Goal: Information Seeking & Learning: Learn about a topic

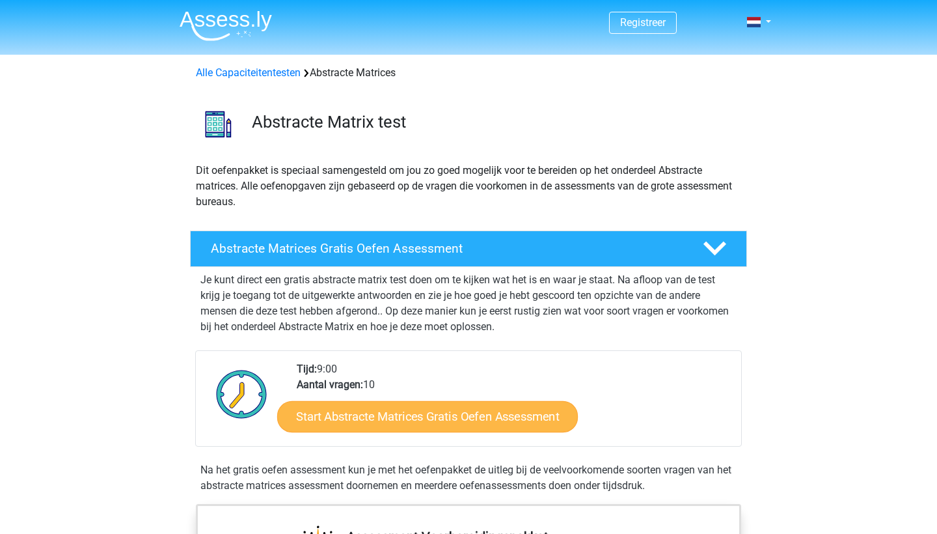
click at [393, 426] on link "Start Abstracte Matrices Gratis Oefen Assessment" at bounding box center [427, 415] width 301 height 31
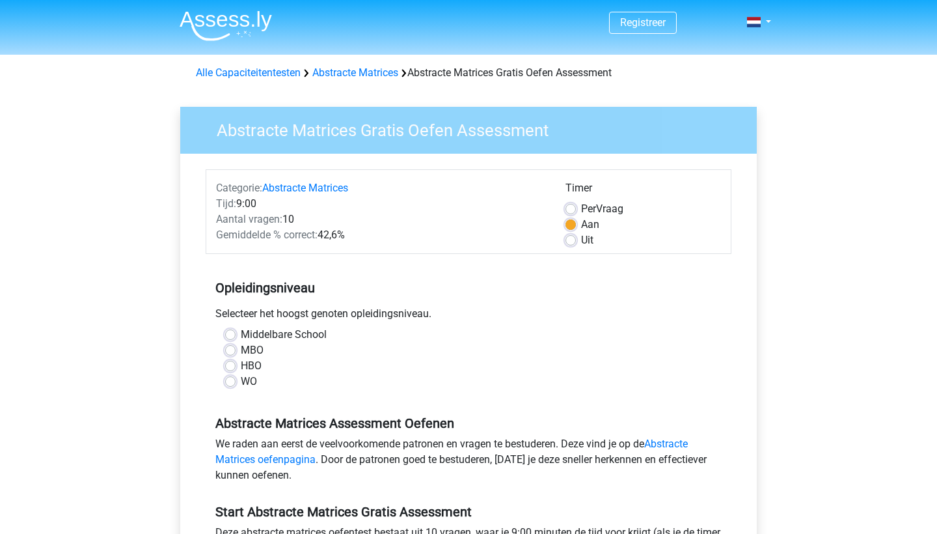
scroll to position [52, 0]
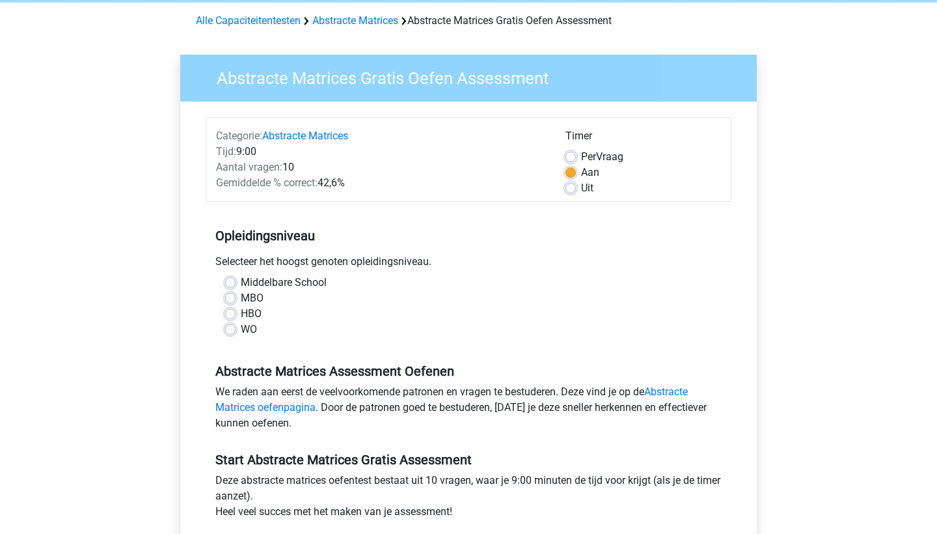
click at [241, 333] on label "WO" at bounding box center [249, 329] width 16 height 16
click at [234, 333] on input "WO" at bounding box center [230, 327] width 10 height 13
radio input "true"
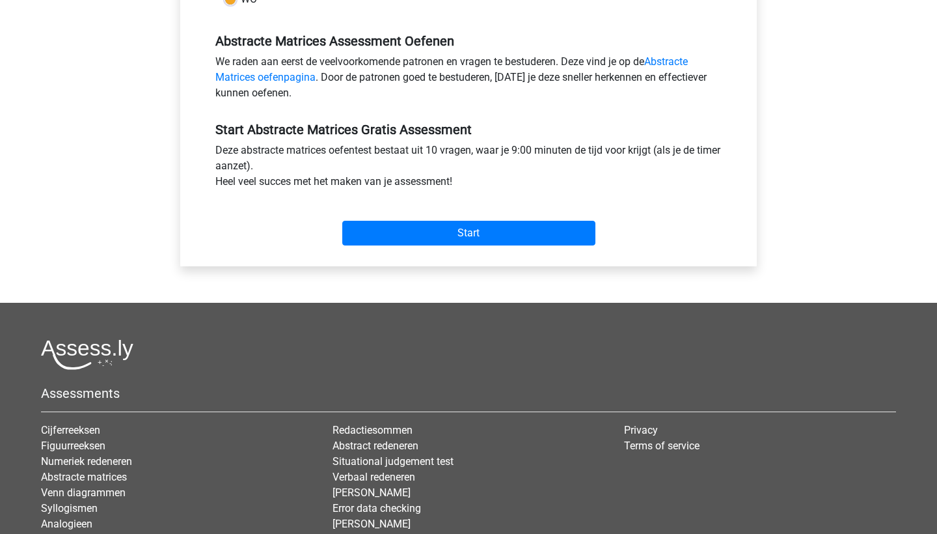
scroll to position [384, 0]
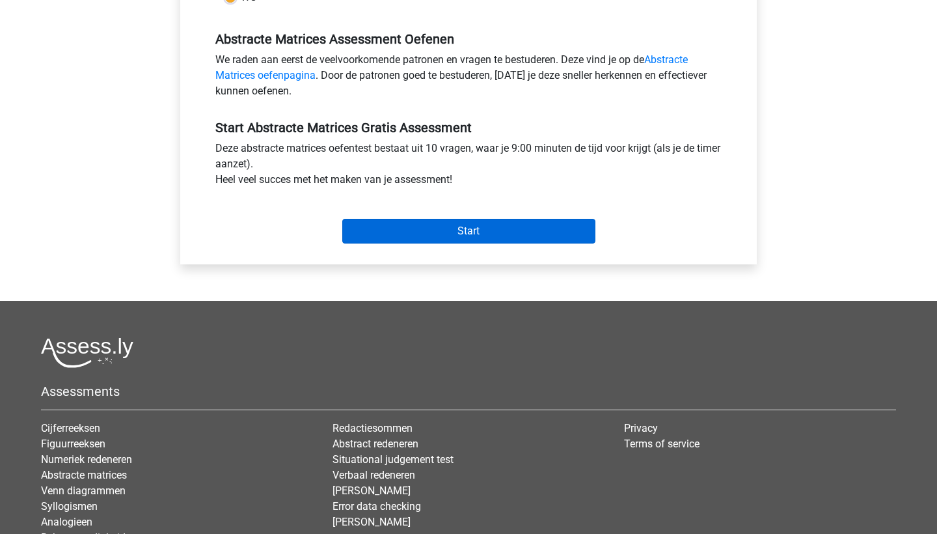
click at [433, 235] on input "Start" at bounding box center [468, 231] width 253 height 25
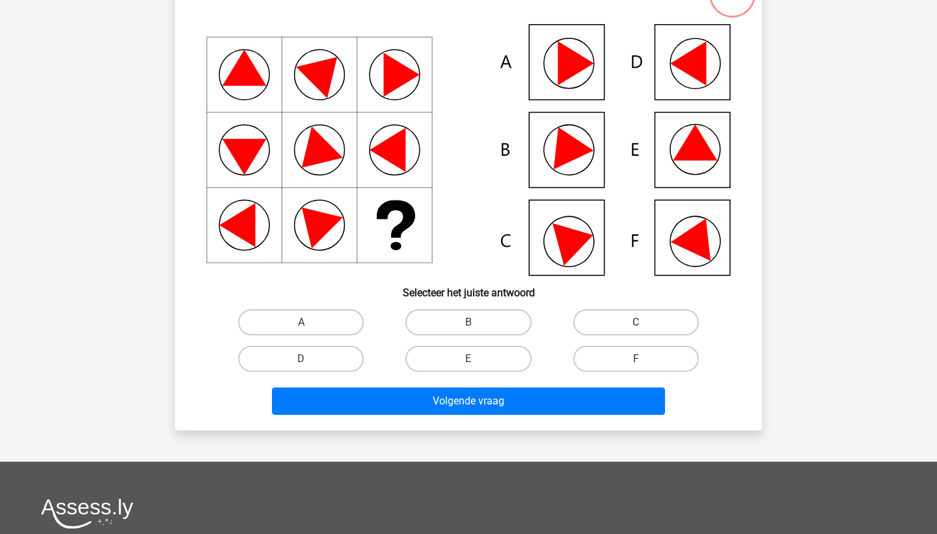
scroll to position [127, 0]
click at [627, 360] on label "F" at bounding box center [636, 359] width 126 height 26
click at [636, 360] on input "F" at bounding box center [640, 363] width 8 height 8
radio input "true"
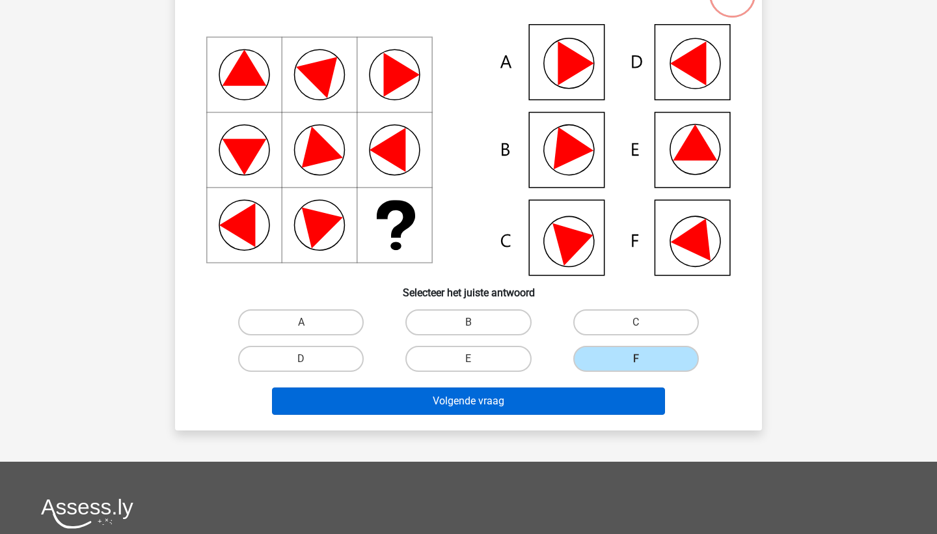
click at [528, 413] on button "Volgende vraag" at bounding box center [469, 400] width 394 height 27
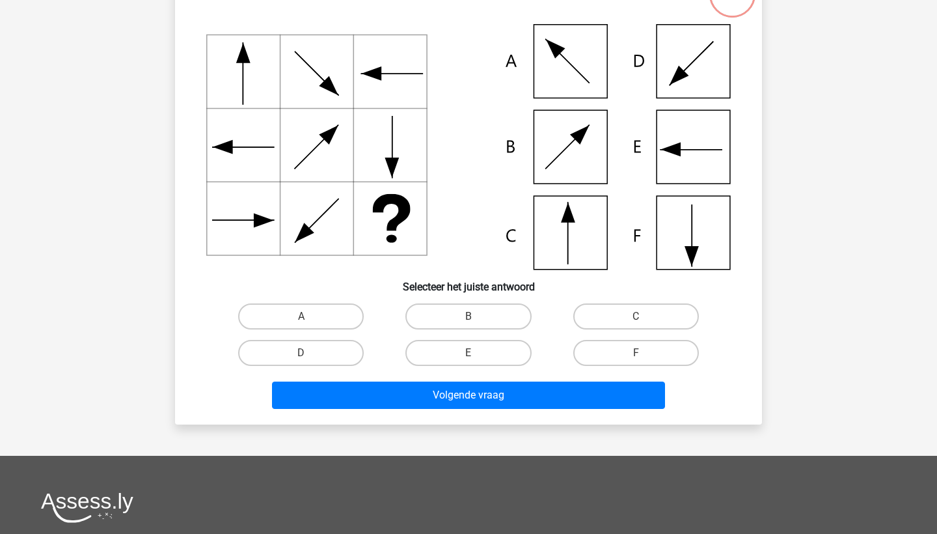
scroll to position [65, 0]
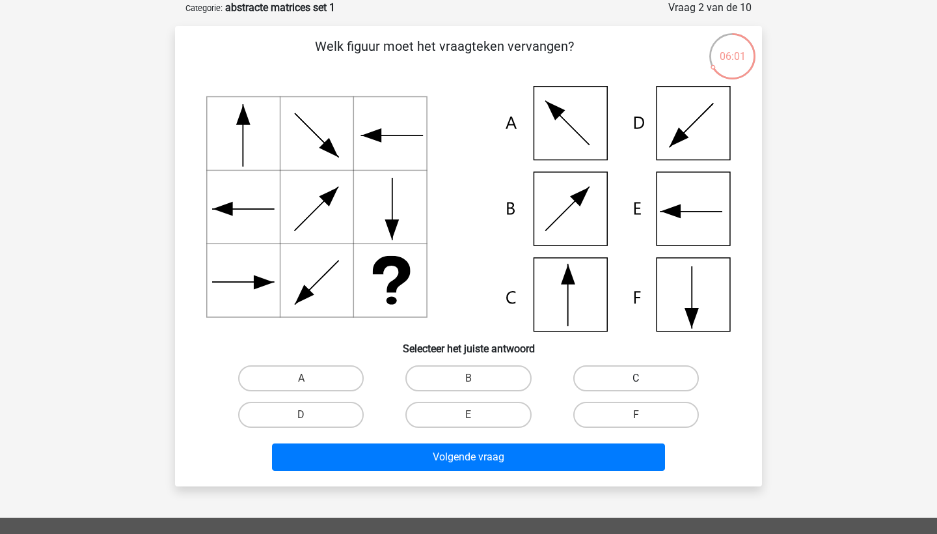
click at [609, 385] on label "C" at bounding box center [636, 378] width 126 height 26
click at [636, 385] on input "C" at bounding box center [640, 382] width 8 height 8
radio input "true"
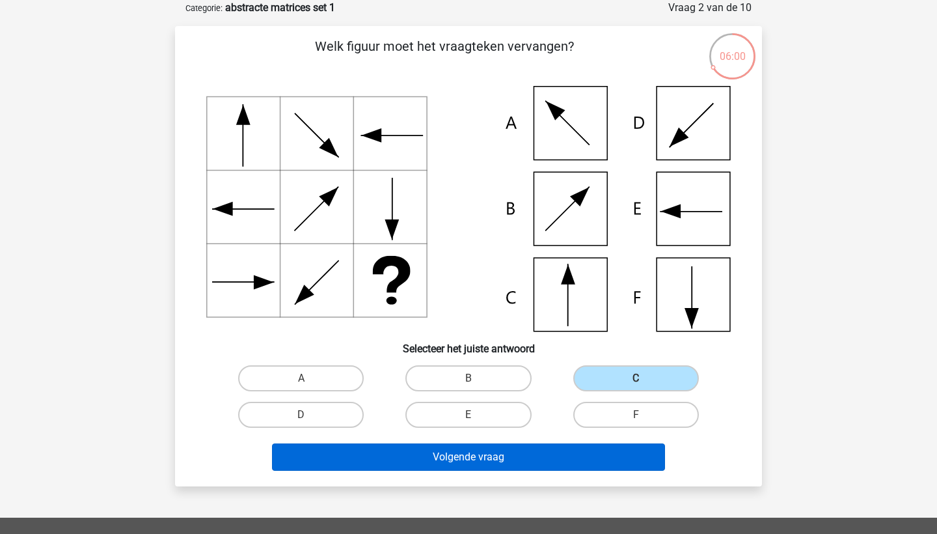
click at [472, 457] on button "Volgende vraag" at bounding box center [469, 456] width 394 height 27
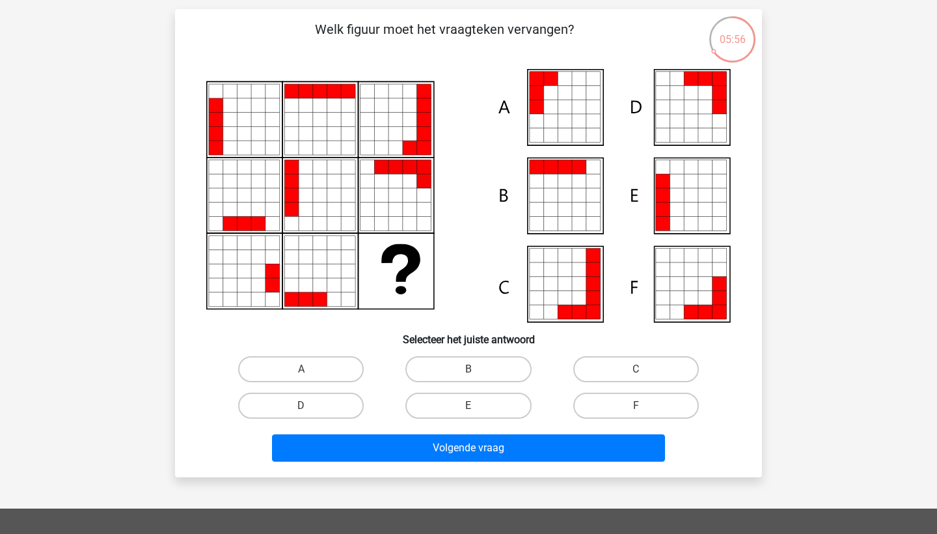
scroll to position [84, 0]
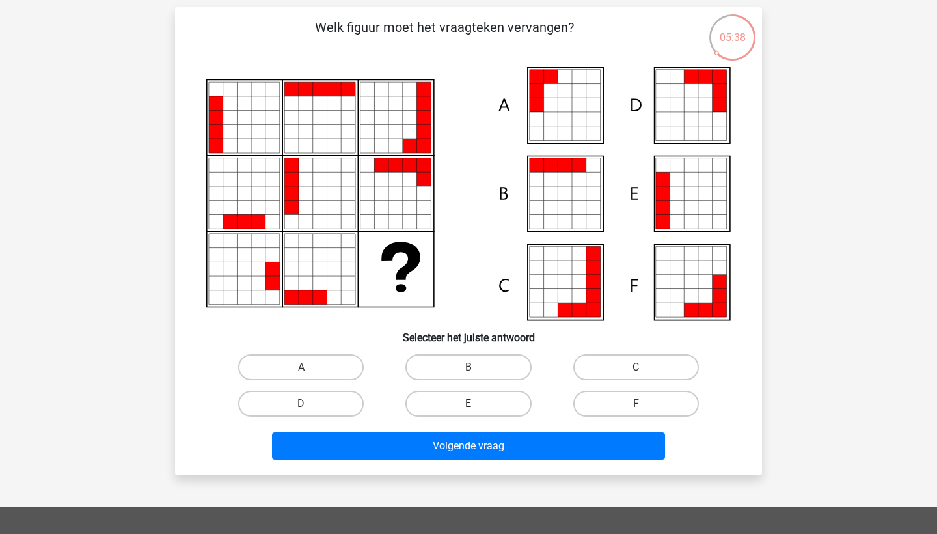
click at [513, 397] on label "E" at bounding box center [468, 403] width 126 height 26
click at [477, 403] on input "E" at bounding box center [473, 407] width 8 height 8
radio input "true"
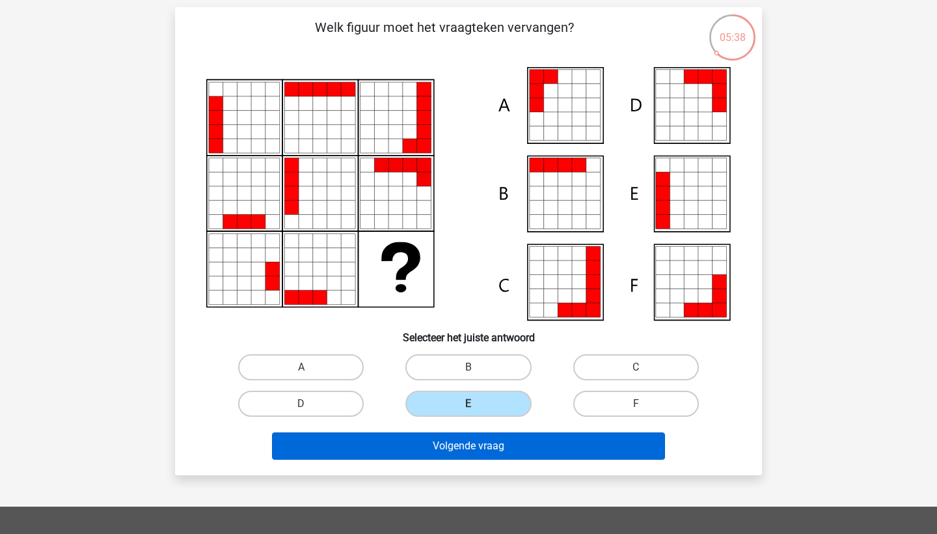
click at [497, 449] on button "Volgende vraag" at bounding box center [469, 445] width 394 height 27
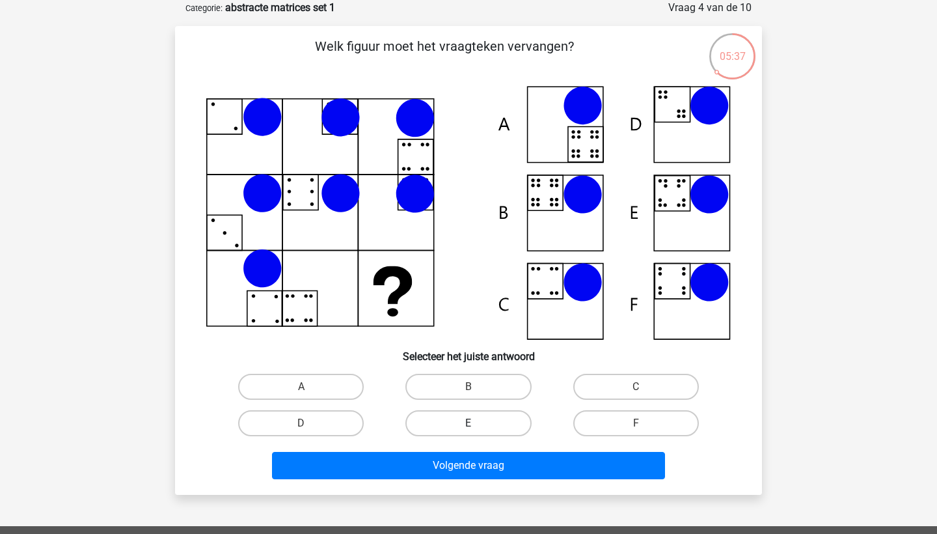
scroll to position [68, 0]
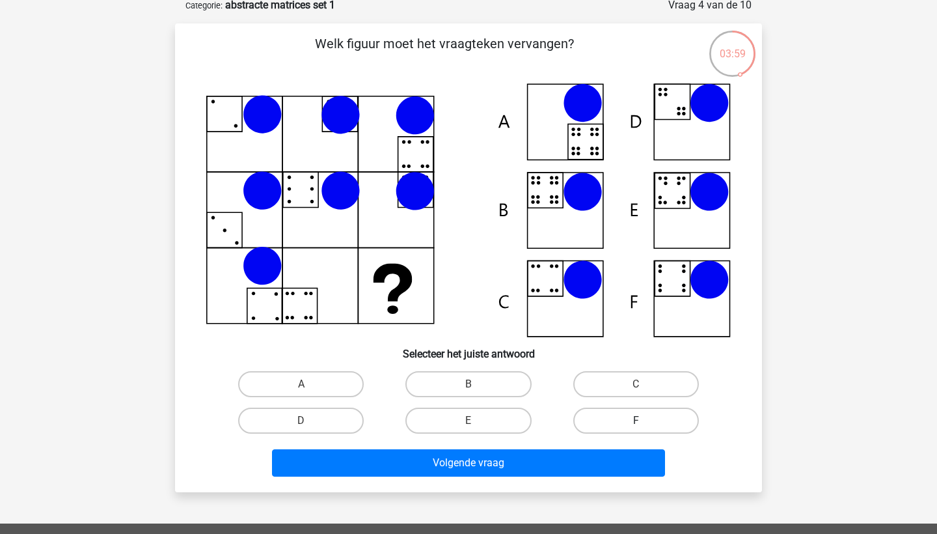
click at [631, 411] on label "F" at bounding box center [636, 420] width 126 height 26
click at [636, 420] on input "F" at bounding box center [640, 424] width 8 height 8
radio input "true"
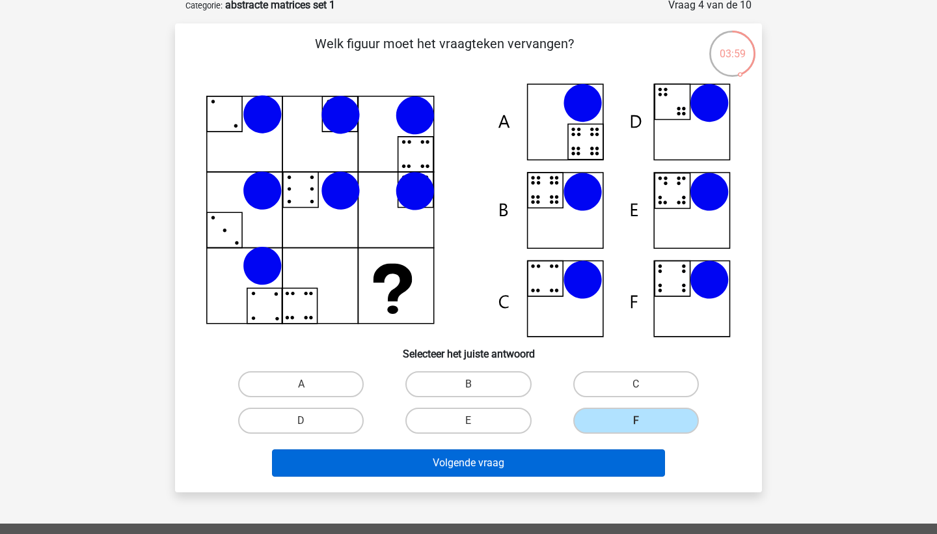
click at [600, 462] on button "Volgende vraag" at bounding box center [469, 462] width 394 height 27
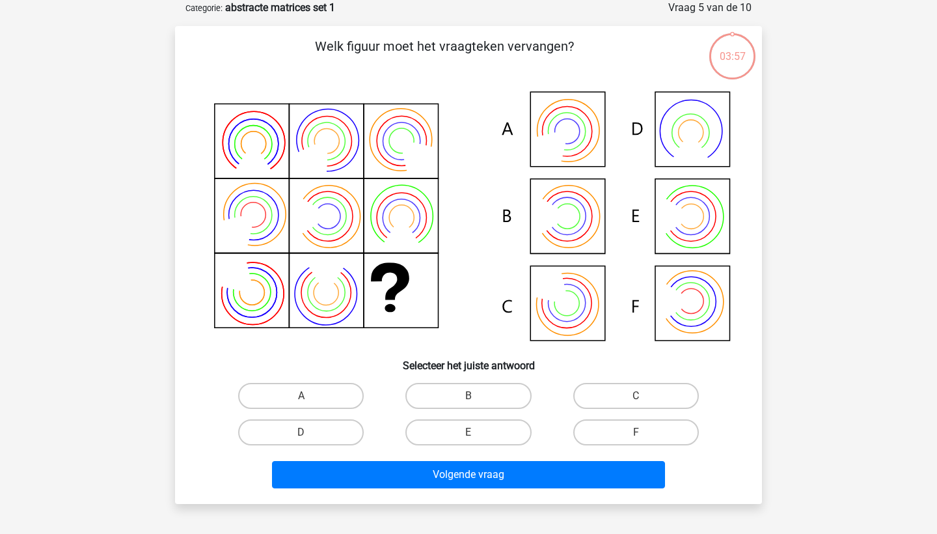
scroll to position [54, 0]
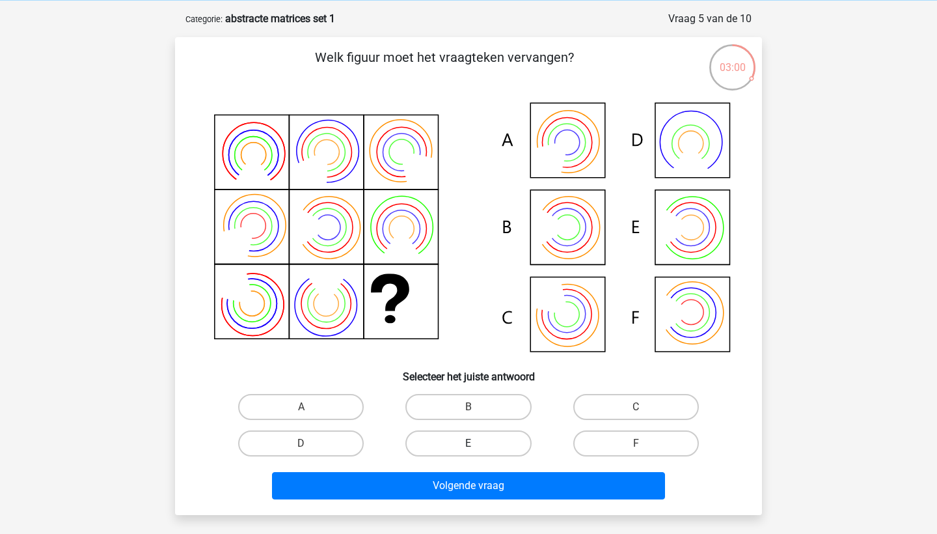
click at [502, 433] on label "E" at bounding box center [468, 443] width 126 height 26
click at [477, 443] on input "E" at bounding box center [473, 447] width 8 height 8
radio input "true"
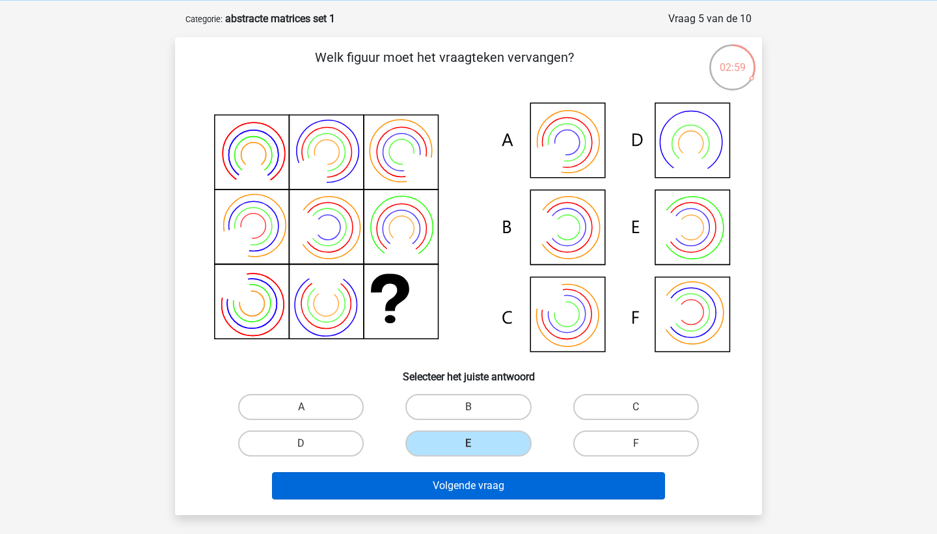
click at [486, 478] on button "Volgende vraag" at bounding box center [469, 485] width 394 height 27
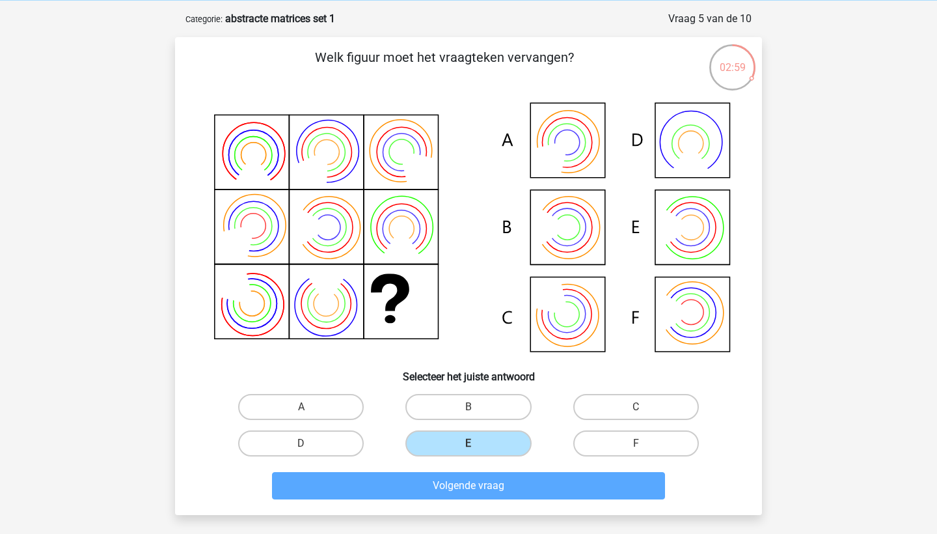
scroll to position [65, 0]
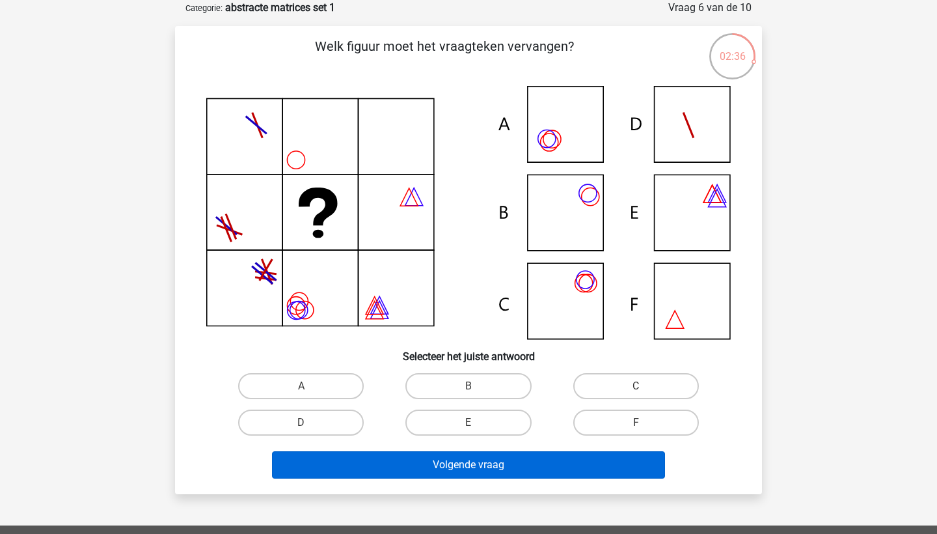
click at [424, 464] on button "Volgende vraag" at bounding box center [469, 464] width 394 height 27
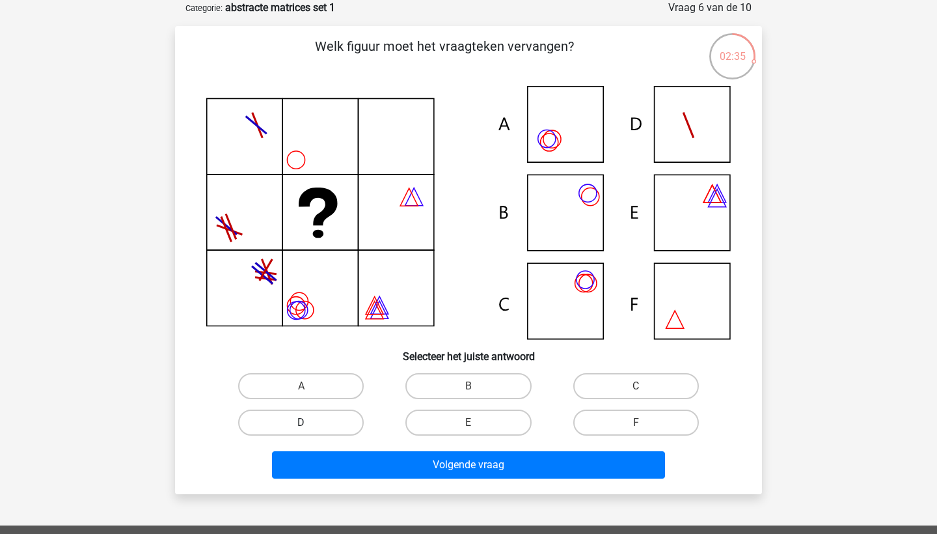
click at [325, 416] on label "D" at bounding box center [301, 422] width 126 height 26
click at [310, 422] on input "D" at bounding box center [305, 426] width 8 height 8
radio input "true"
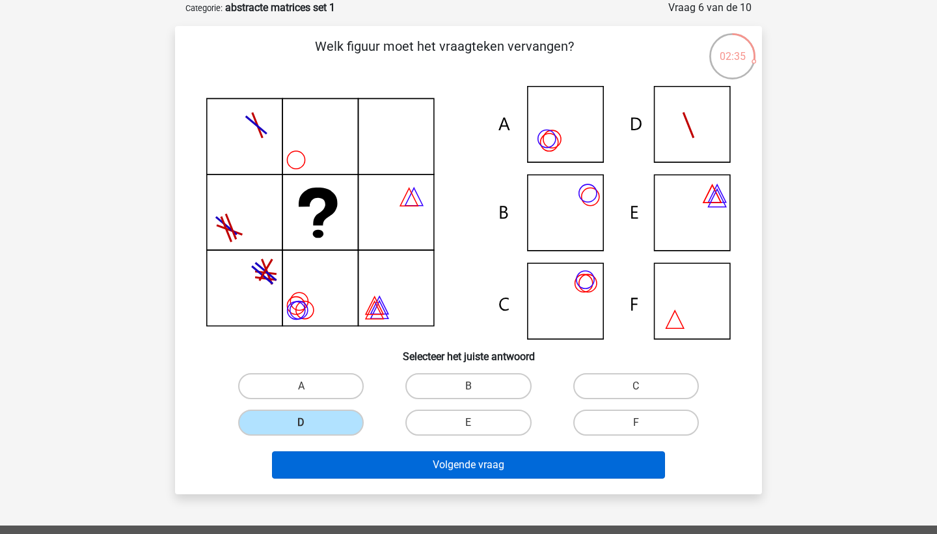
click at [387, 461] on button "Volgende vraag" at bounding box center [469, 464] width 394 height 27
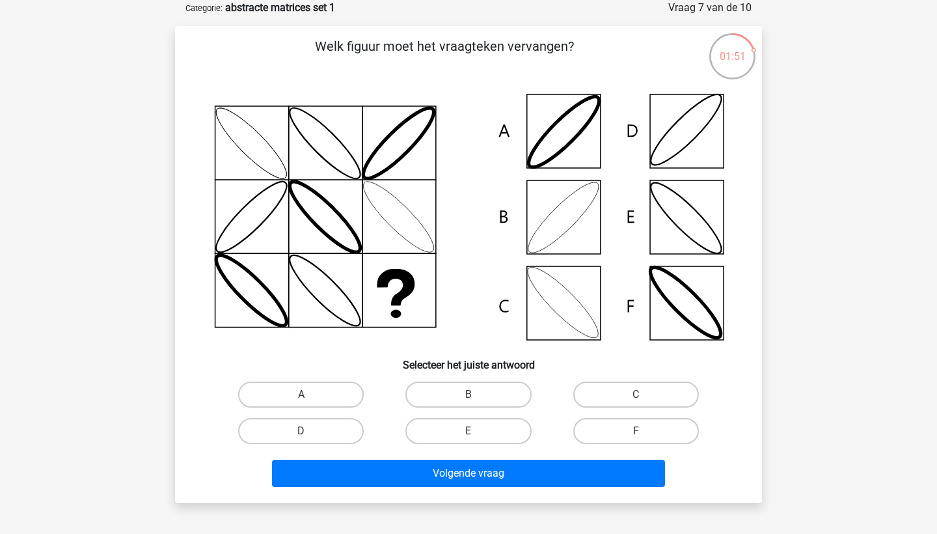
scroll to position [64, 0]
click at [455, 403] on label "B" at bounding box center [468, 395] width 126 height 26
click at [469, 403] on input "B" at bounding box center [473, 399] width 8 height 8
radio input "true"
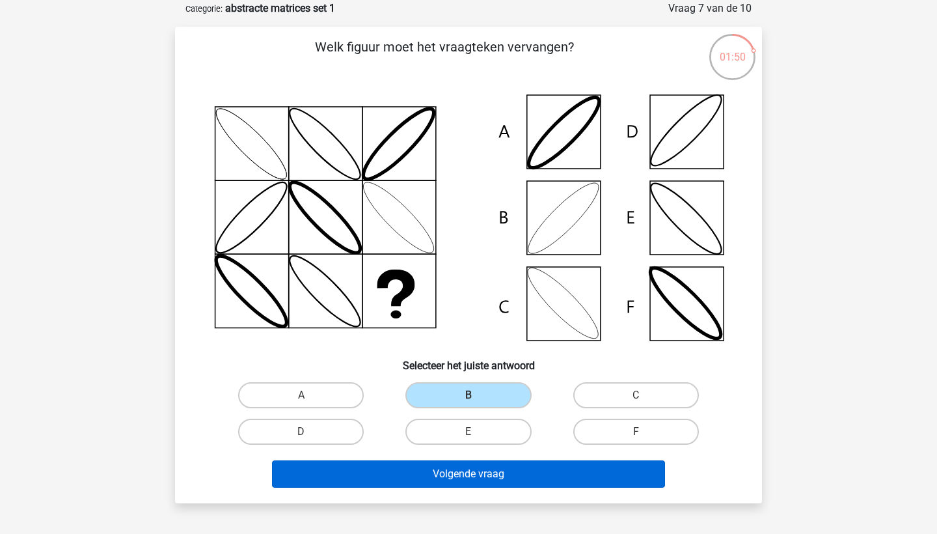
click at [441, 474] on button "Volgende vraag" at bounding box center [469, 473] width 394 height 27
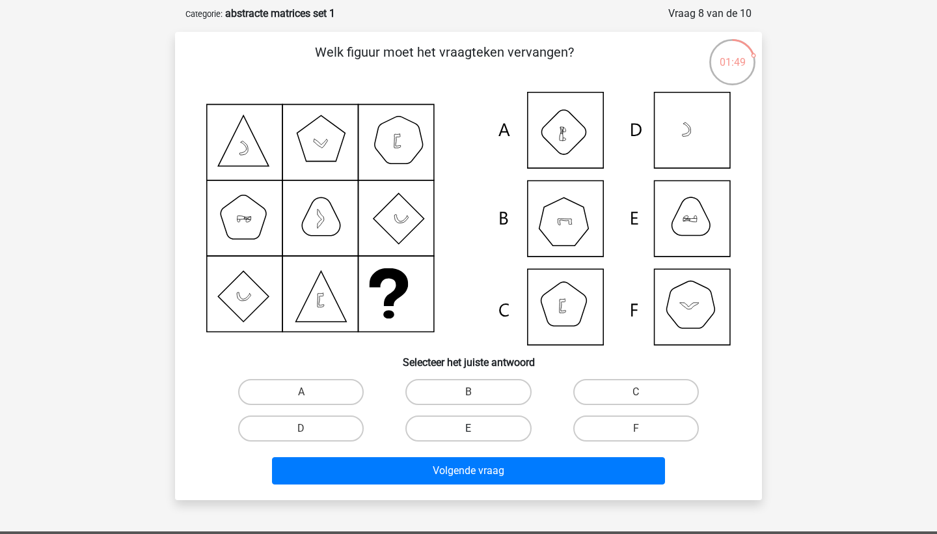
scroll to position [64, 0]
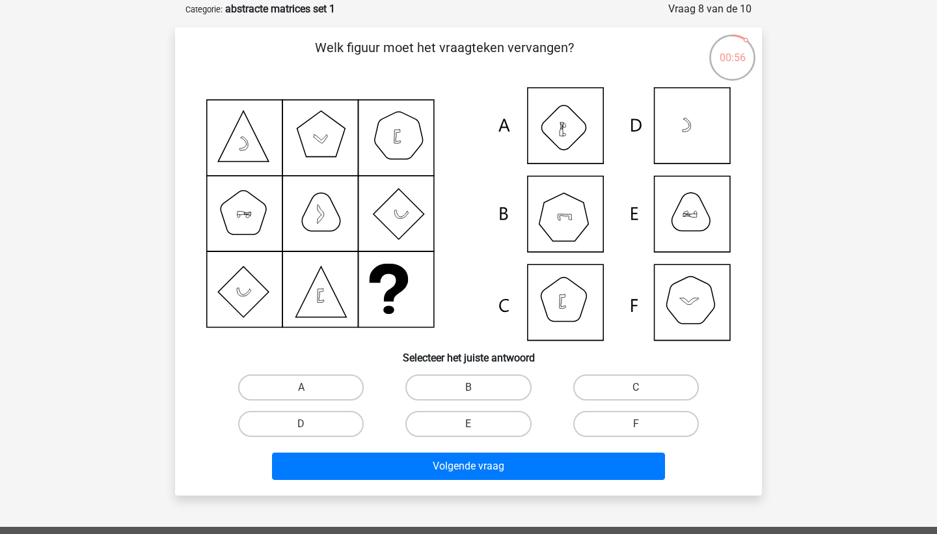
click at [570, 208] on icon at bounding box center [468, 213] width 525 height 253
click at [439, 394] on label "B" at bounding box center [468, 387] width 126 height 26
click at [469, 394] on input "B" at bounding box center [473, 391] width 8 height 8
radio input "true"
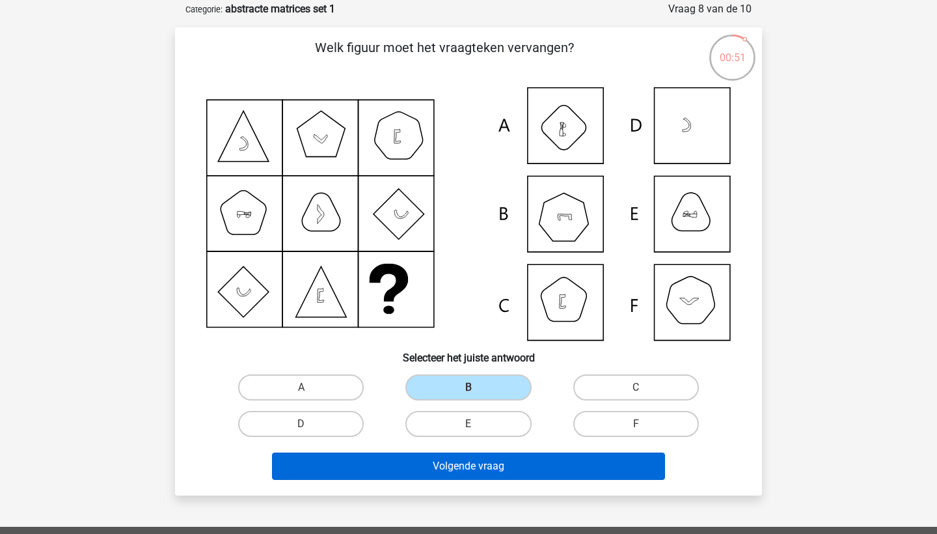
click at [438, 469] on button "Volgende vraag" at bounding box center [469, 465] width 394 height 27
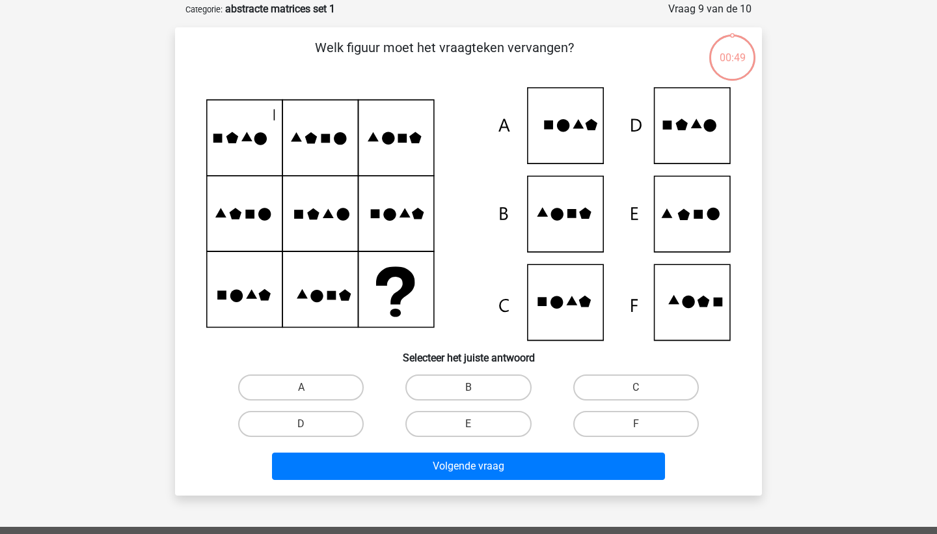
scroll to position [65, 0]
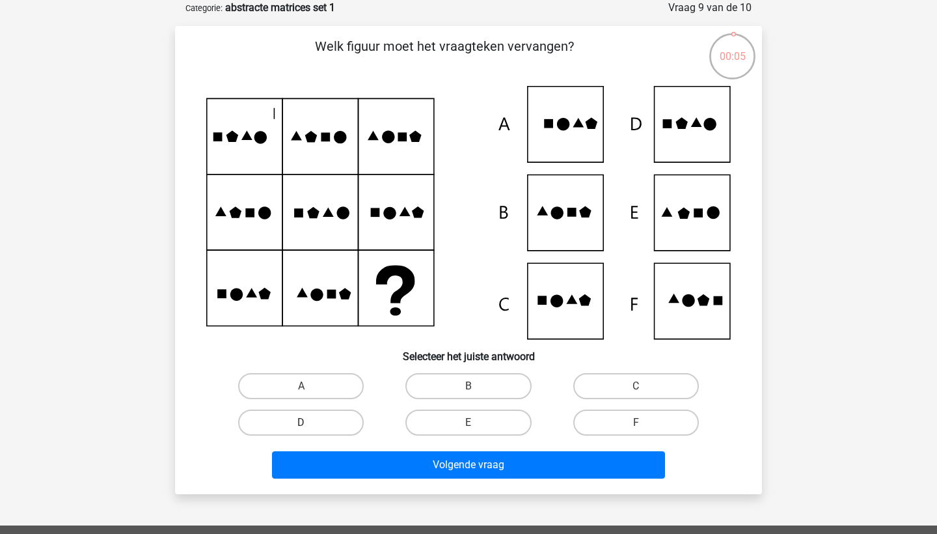
click at [347, 427] on label "D" at bounding box center [301, 422] width 126 height 26
click at [310, 427] on input "D" at bounding box center [305, 426] width 8 height 8
radio input "true"
click at [372, 486] on div "Welk figuur moet het vraagteken vervangen?" at bounding box center [468, 260] width 587 height 468
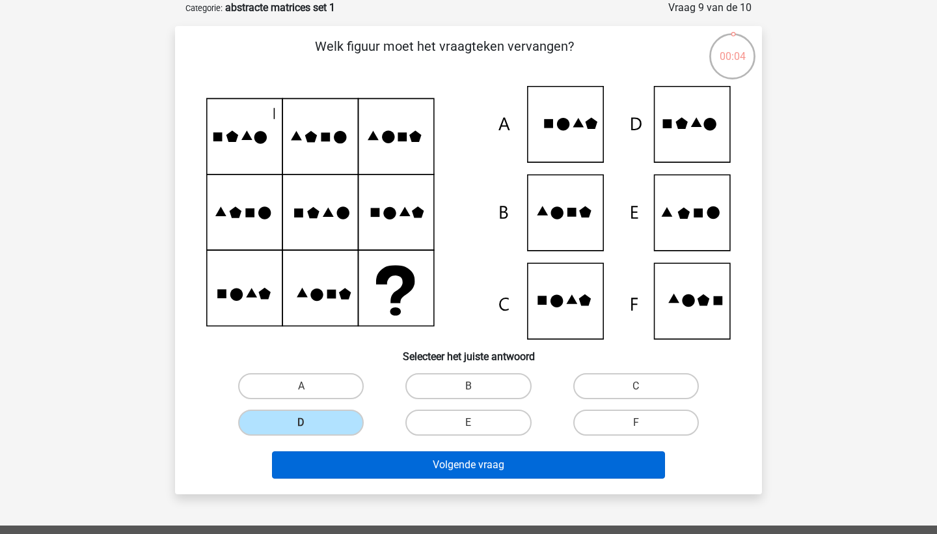
click at [374, 467] on button "Volgende vraag" at bounding box center [469, 464] width 394 height 27
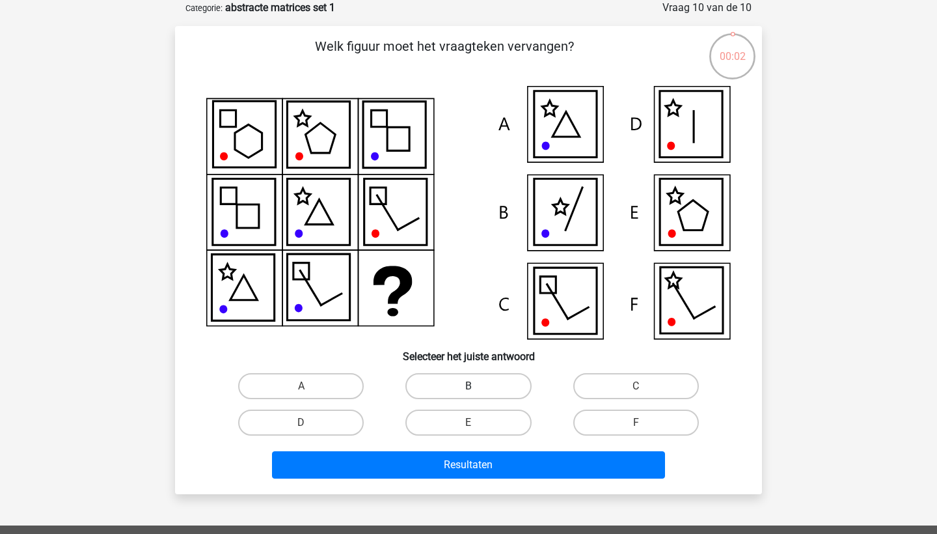
click at [434, 385] on label "B" at bounding box center [468, 386] width 126 height 26
click at [469, 386] on input "B" at bounding box center [473, 390] width 8 height 8
radio input "true"
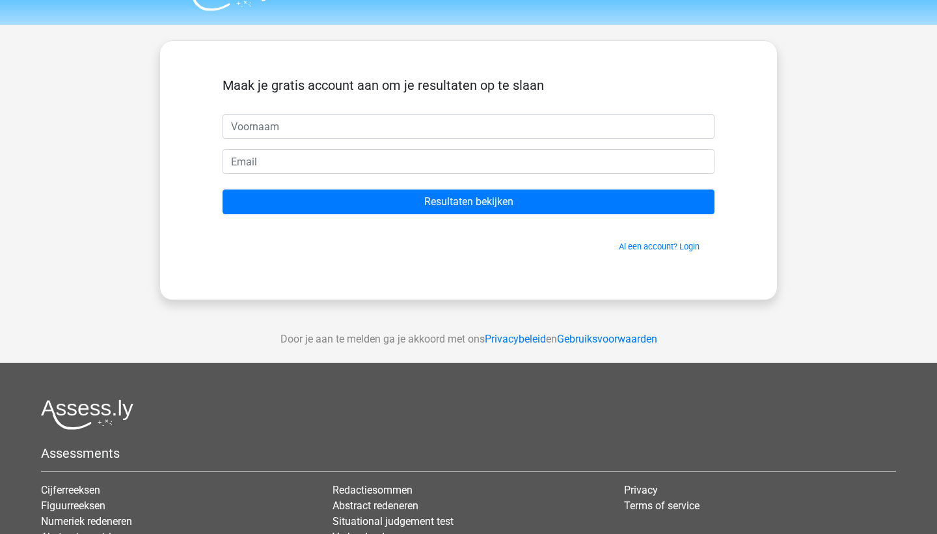
scroll to position [13, 0]
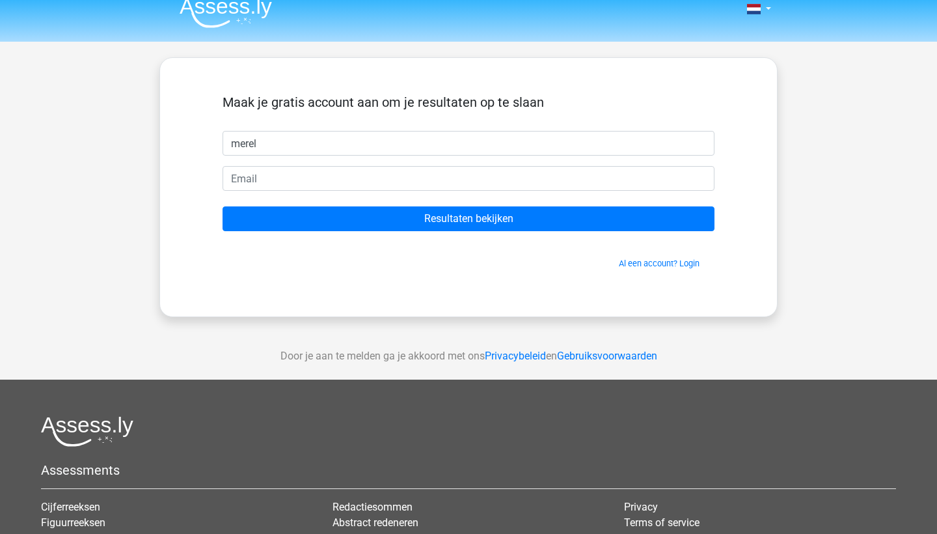
type input "merel"
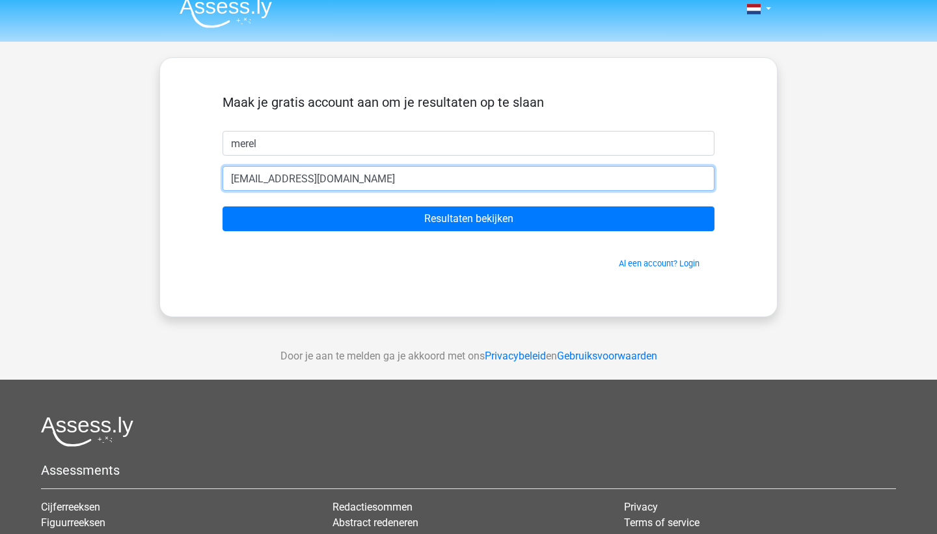
type input "merelhulst@gmail.com"
click at [469, 219] on input "Resultaten bekijken" at bounding box center [469, 218] width 492 height 25
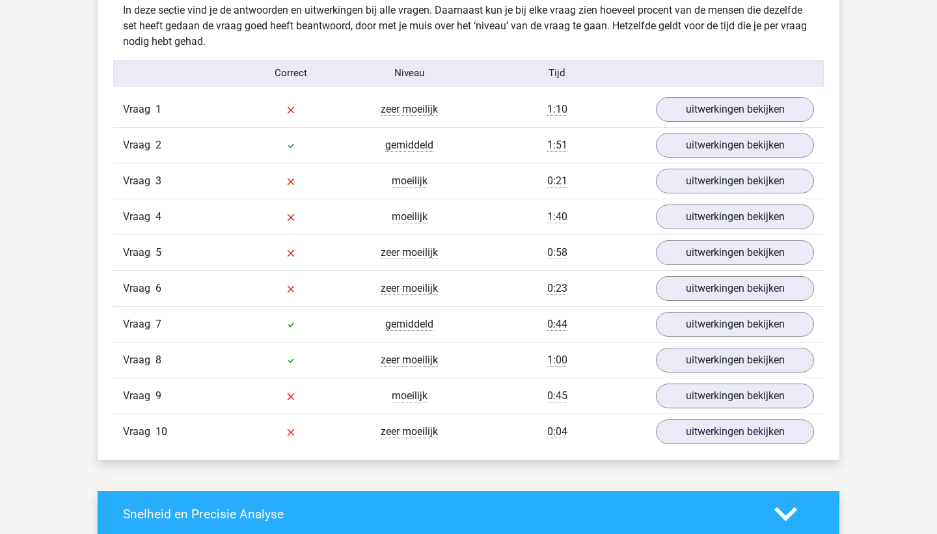
scroll to position [1036, 0]
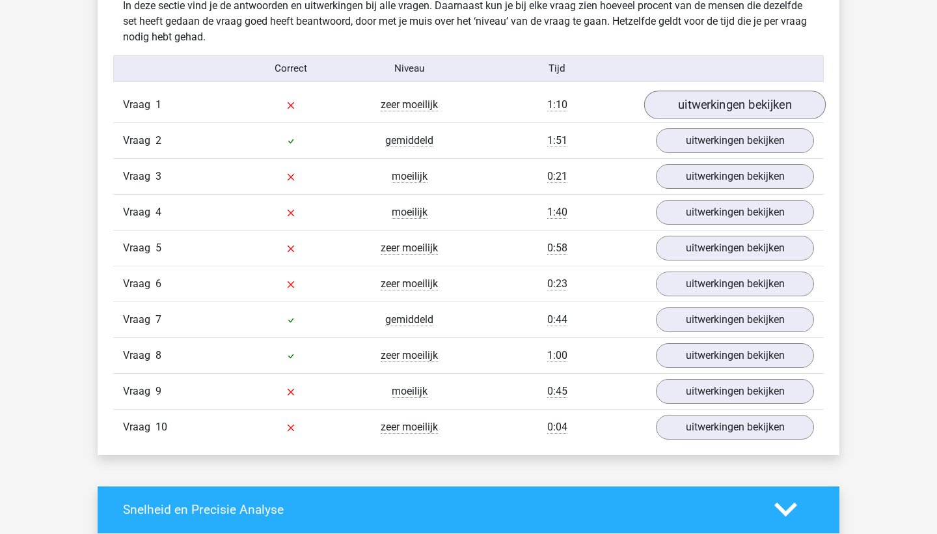
click at [689, 109] on link "uitwerkingen bekijken" at bounding box center [735, 104] width 182 height 29
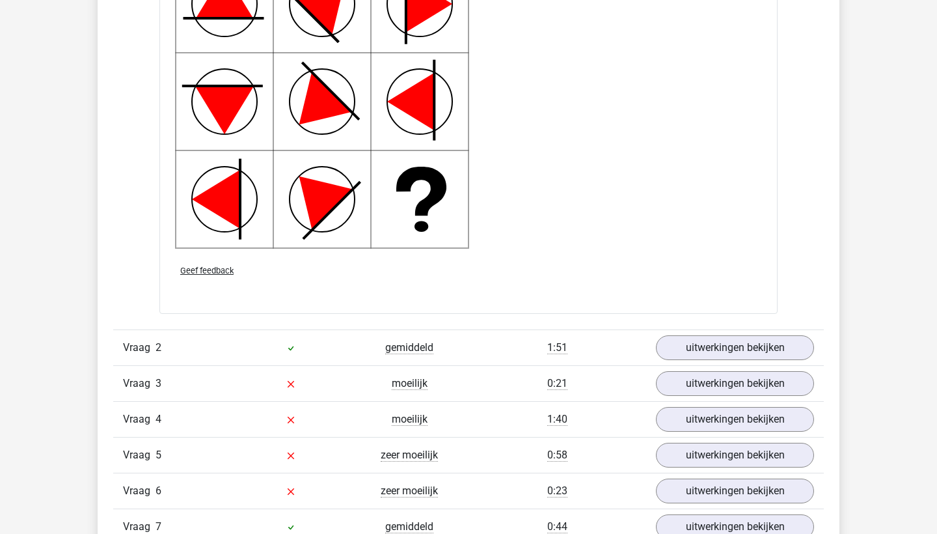
scroll to position [1753, 0]
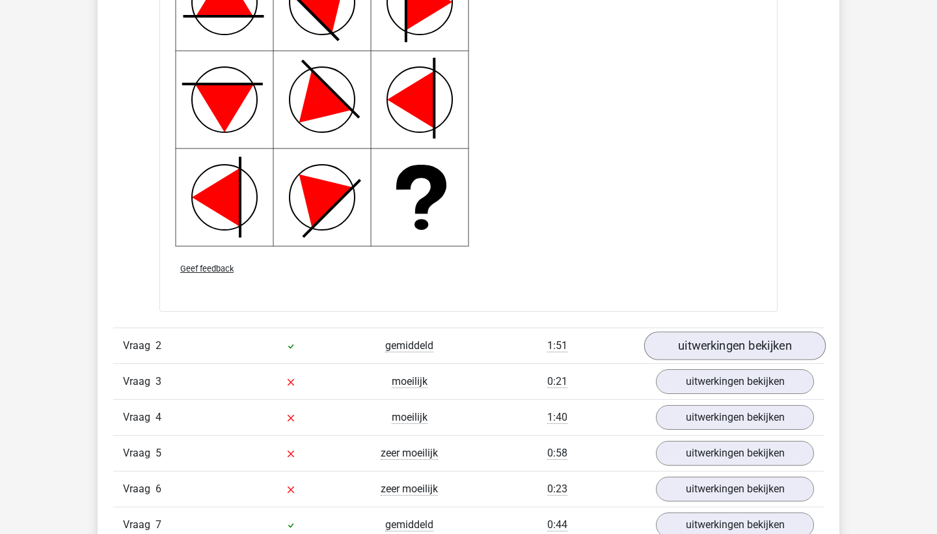
click at [698, 351] on link "uitwerkingen bekijken" at bounding box center [735, 345] width 182 height 29
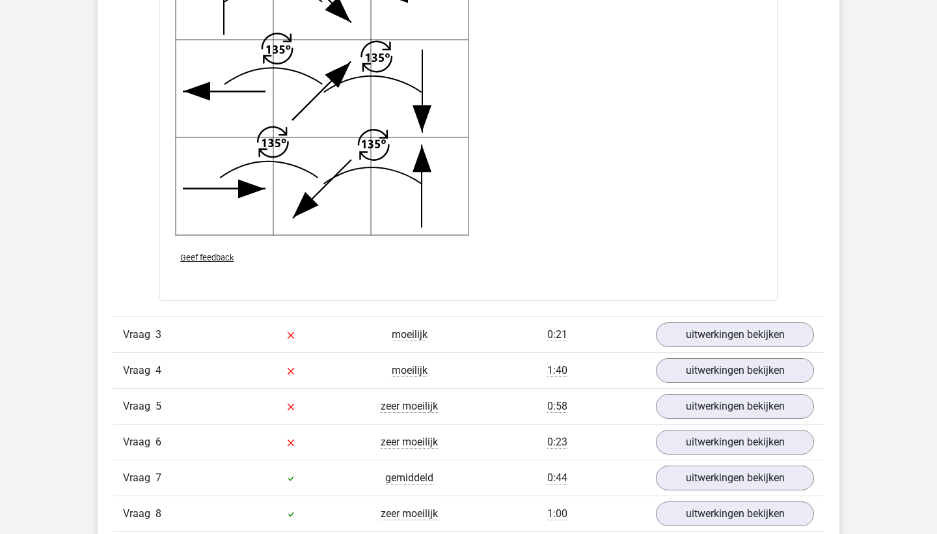
scroll to position [2779, 0]
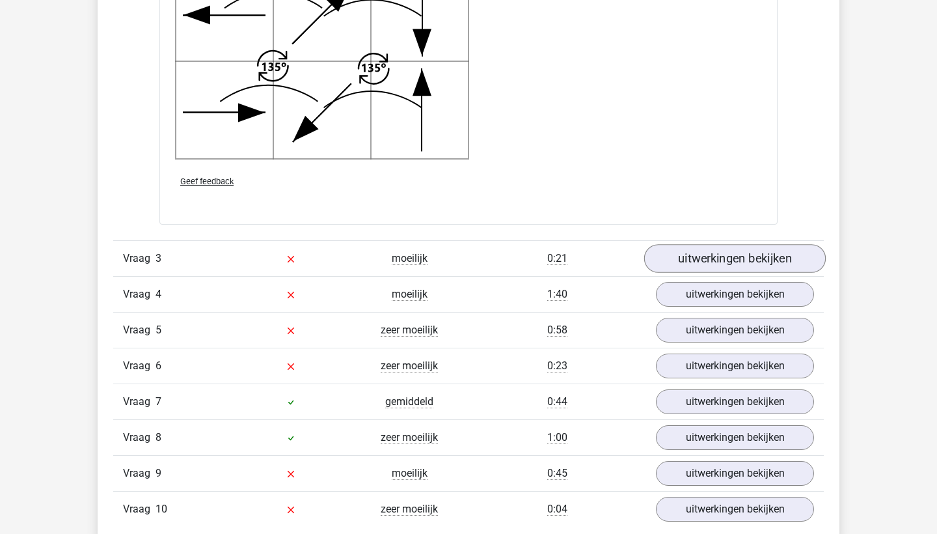
click at [730, 260] on link "uitwerkingen bekijken" at bounding box center [735, 258] width 182 height 29
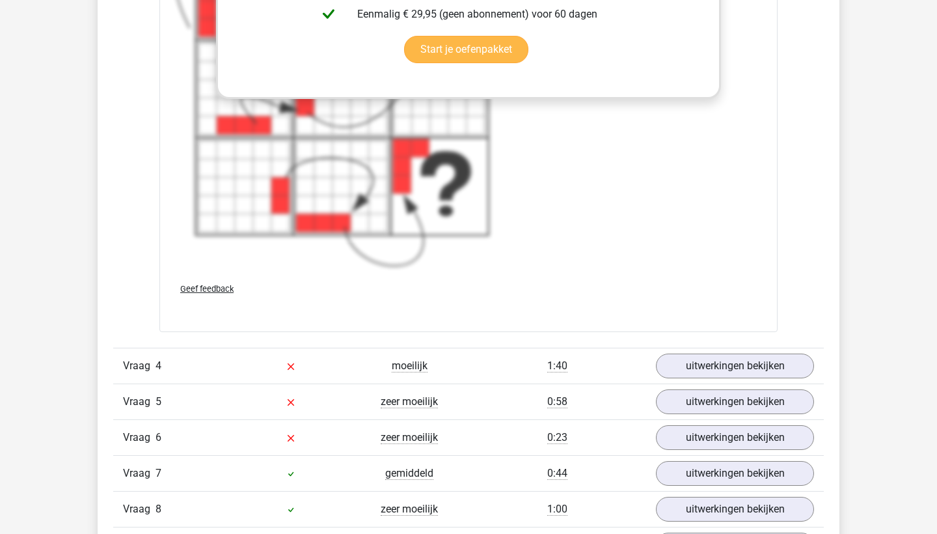
scroll to position [3730, 0]
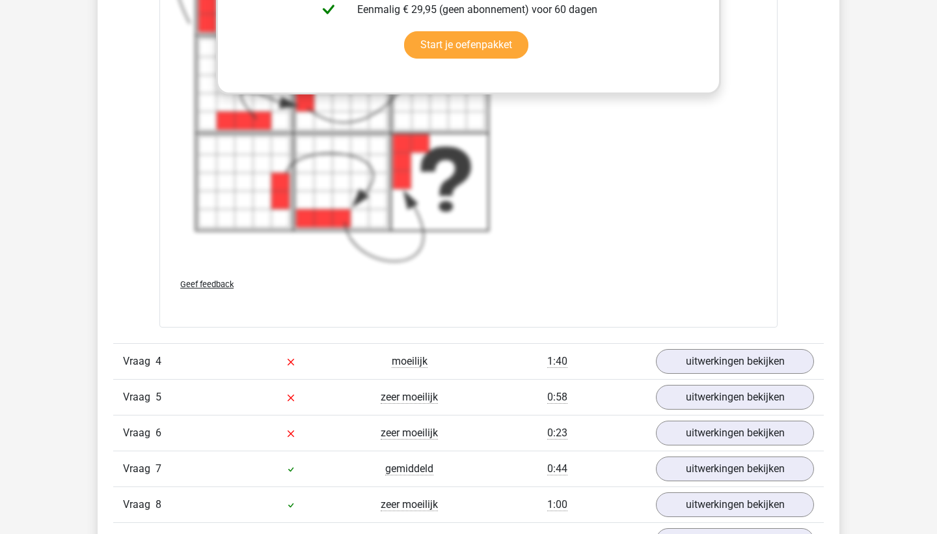
click at [684, 364] on link "uitwerkingen bekijken" at bounding box center [735, 362] width 182 height 29
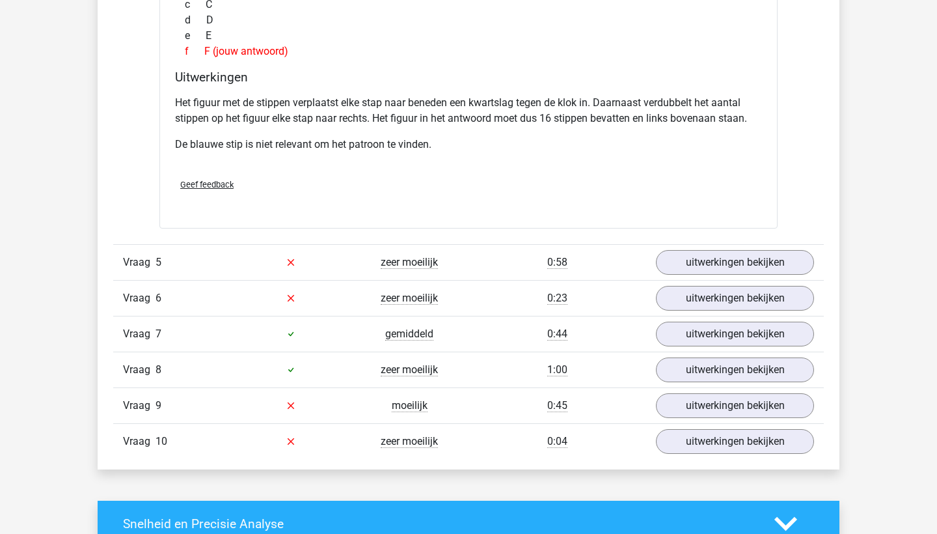
scroll to position [4480, 0]
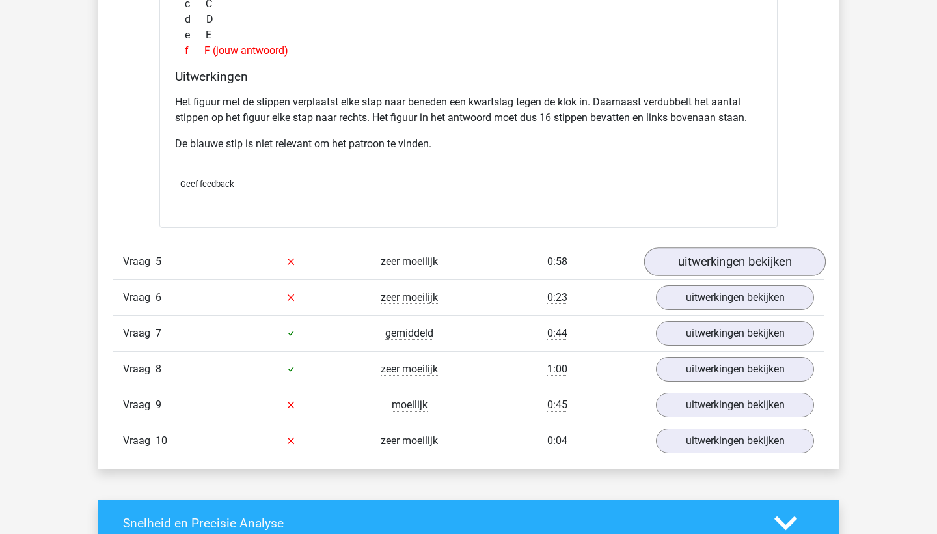
click at [711, 267] on link "uitwerkingen bekijken" at bounding box center [735, 261] width 182 height 29
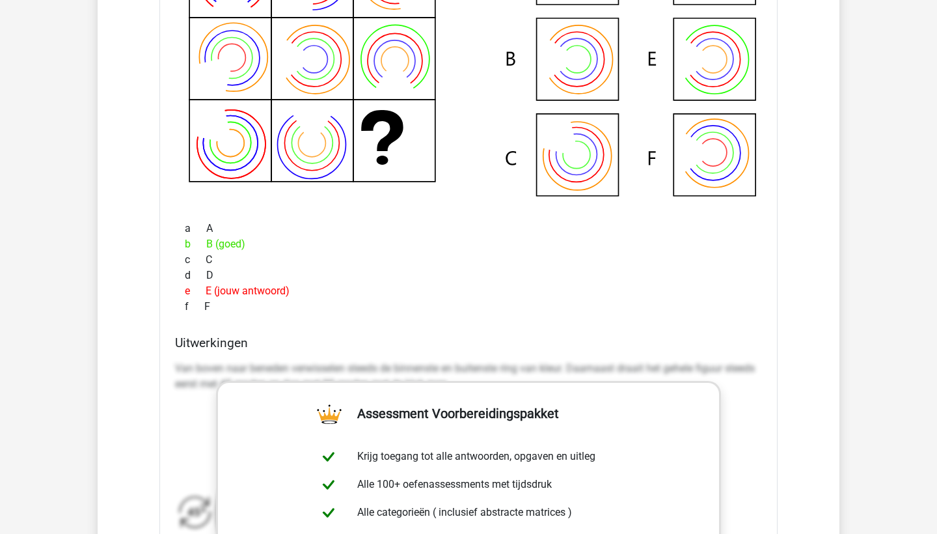
scroll to position [4889, 1]
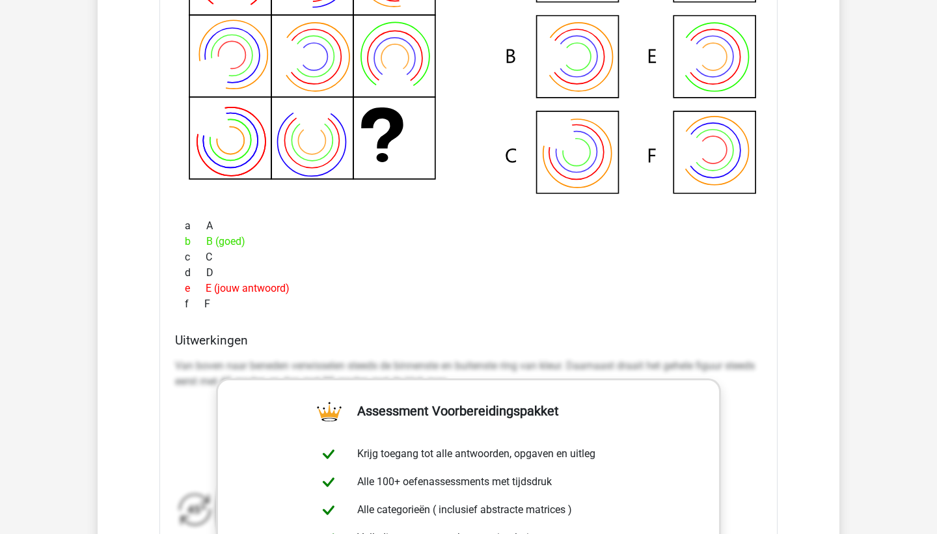
click at [616, 358] on p "Van boven naar beneden verwisselen steeds de binnenste en buitenste ring van kl…" at bounding box center [468, 373] width 587 height 31
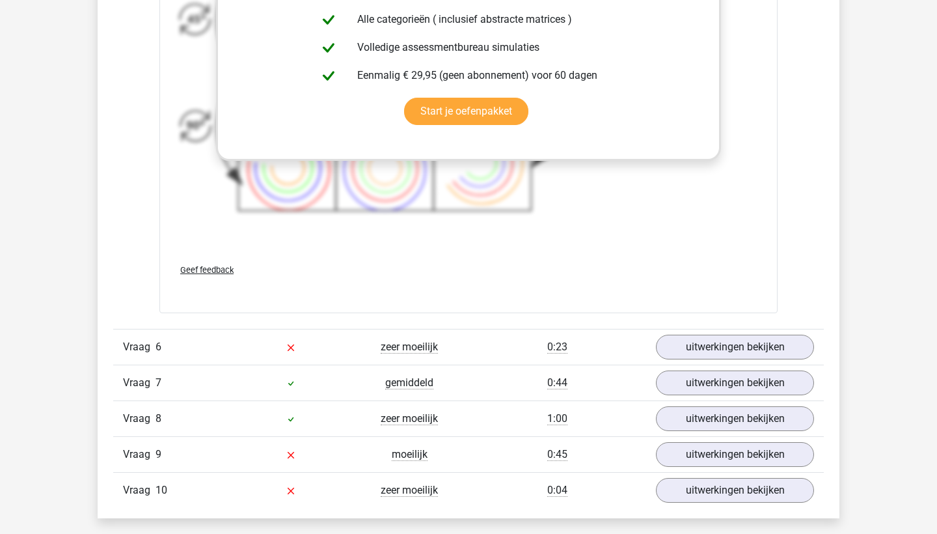
scroll to position [5379, 0]
click at [676, 357] on div "Vraag 6 zeer moeilijk 0:23 uitwerkingen bekijken" at bounding box center [468, 346] width 711 height 36
click at [678, 342] on link "uitwerkingen bekijken" at bounding box center [735, 346] width 182 height 29
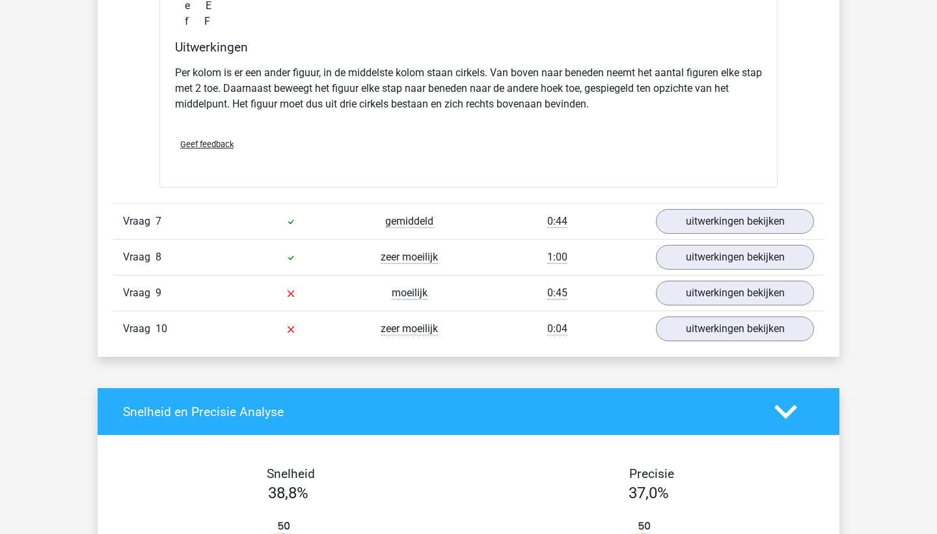
scroll to position [6148, 0]
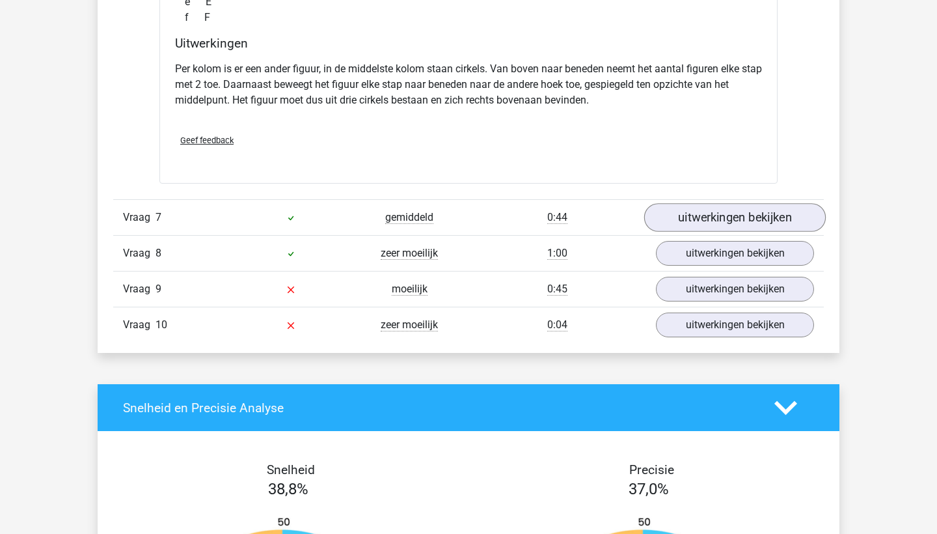
click at [752, 217] on link "uitwerkingen bekijken" at bounding box center [735, 217] width 182 height 29
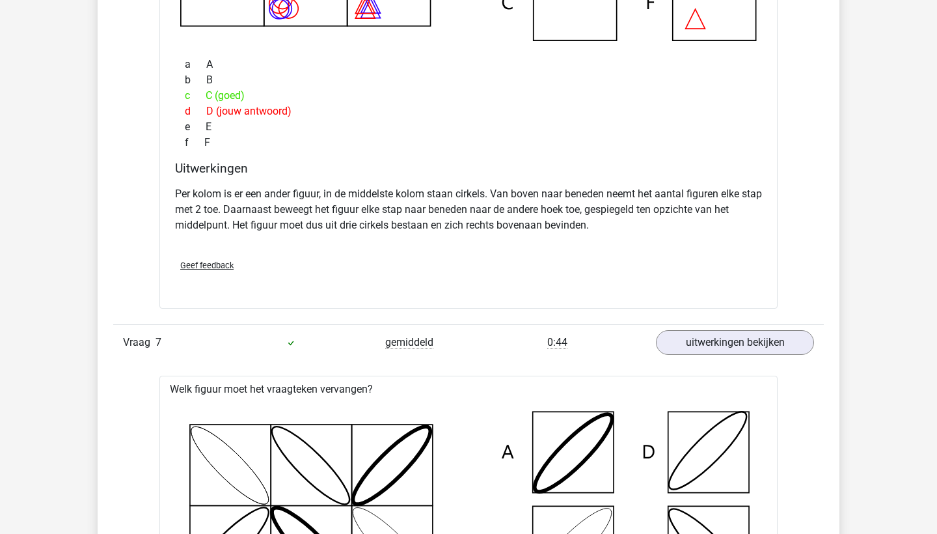
scroll to position [6055, 0]
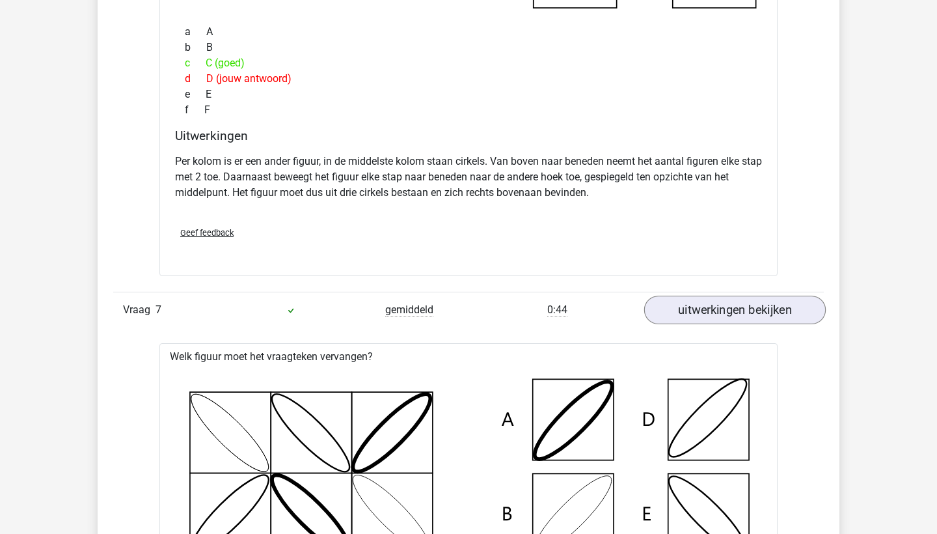
click at [700, 314] on link "uitwerkingen bekijken" at bounding box center [735, 309] width 182 height 29
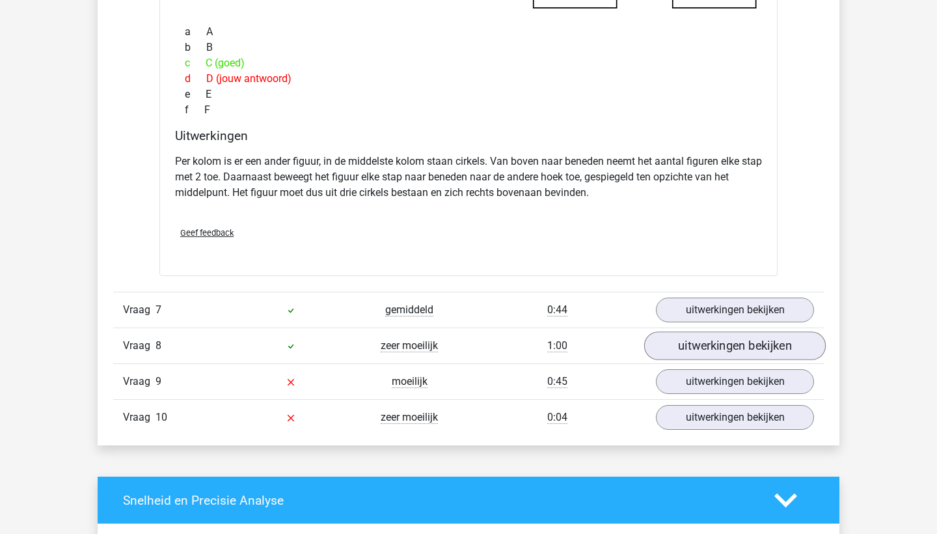
click at [682, 344] on link "uitwerkingen bekijken" at bounding box center [735, 345] width 182 height 29
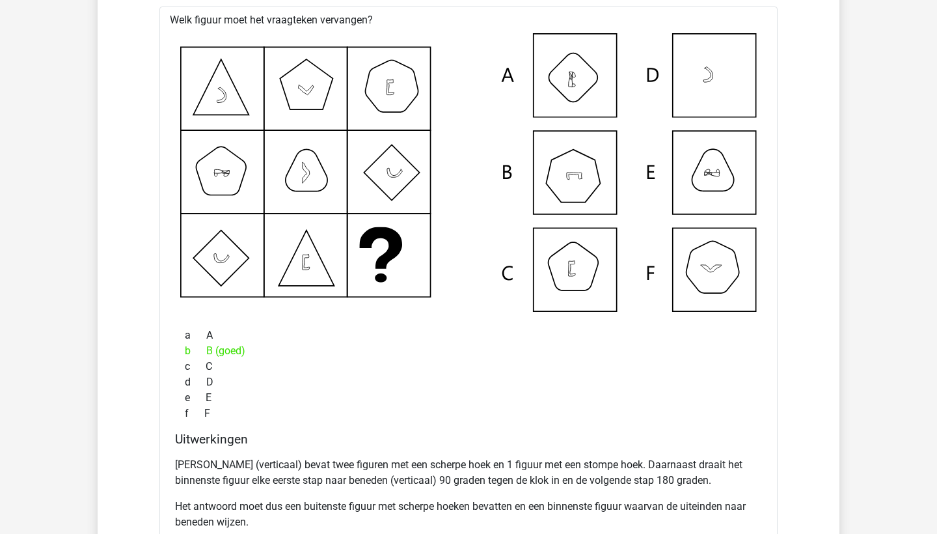
scroll to position [6779, 0]
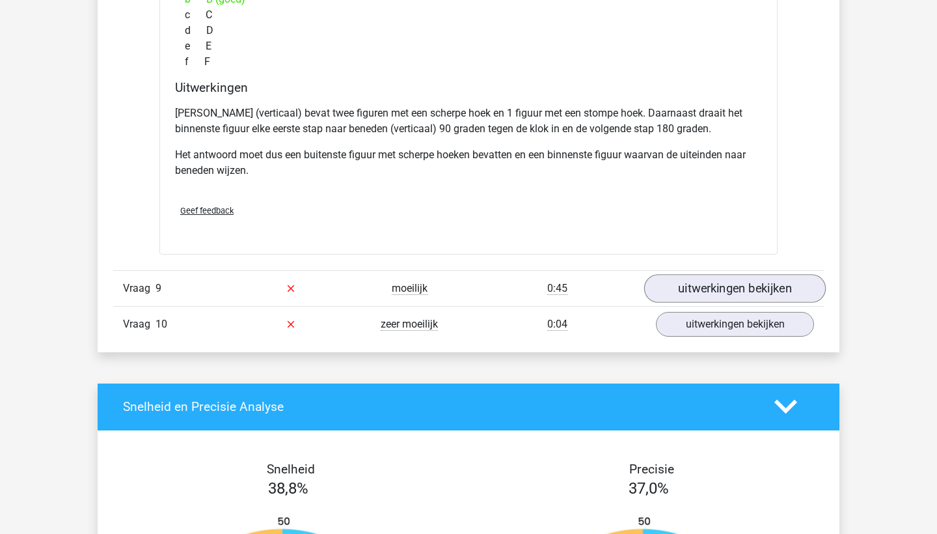
click at [713, 286] on link "uitwerkingen bekijken" at bounding box center [735, 288] width 182 height 29
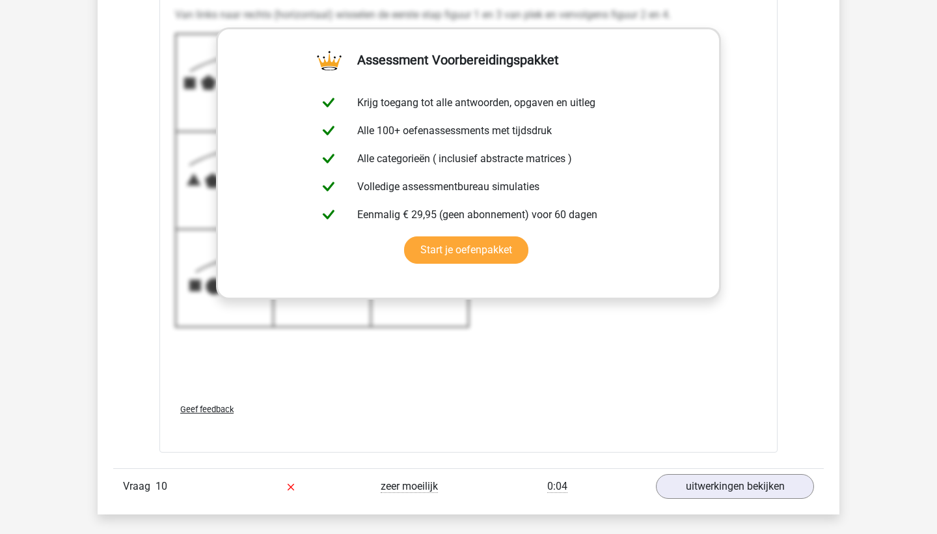
scroll to position [7638, 0]
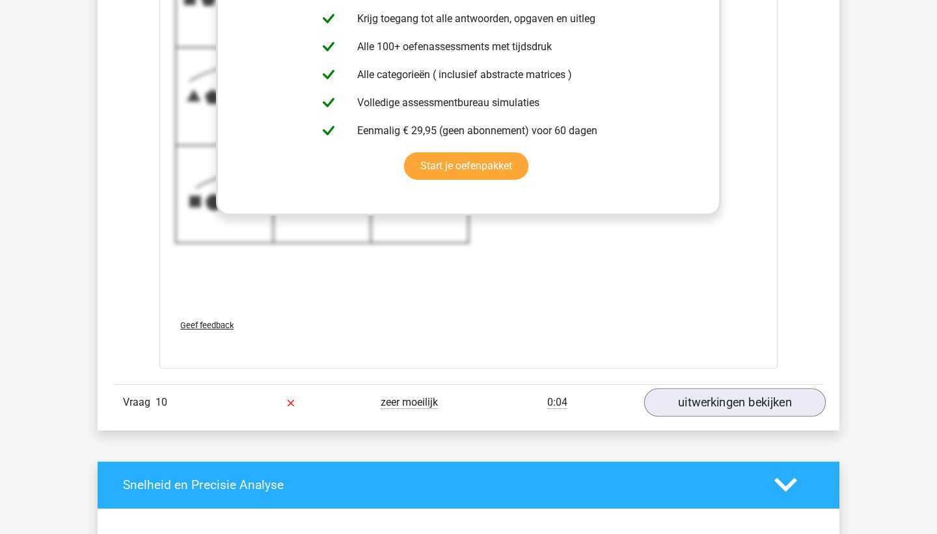
click at [696, 401] on link "uitwerkingen bekijken" at bounding box center [735, 402] width 182 height 29
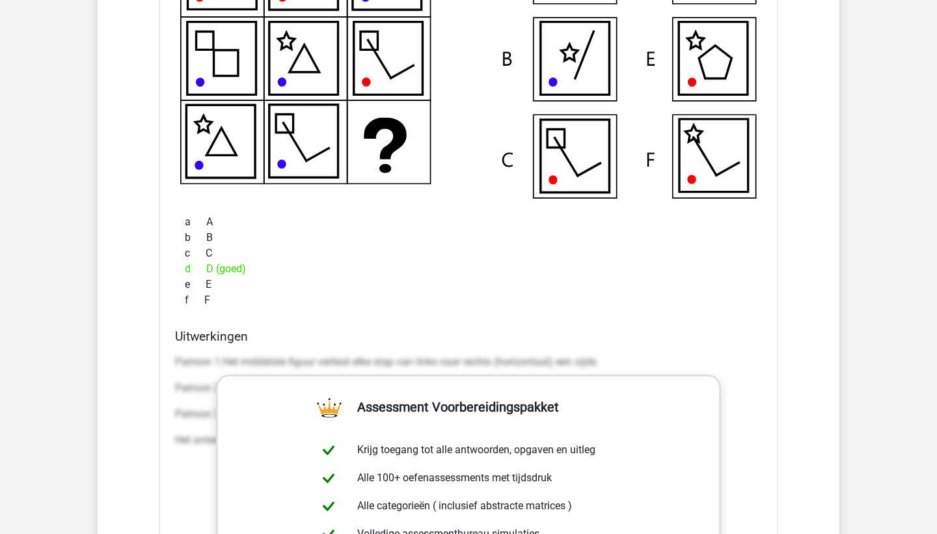
scroll to position [7979, 0]
